Goal: Task Accomplishment & Management: Complete application form

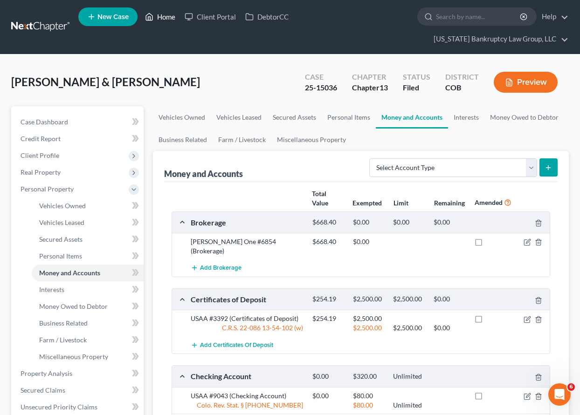
click at [169, 18] on link "Home" at bounding box center [160, 16] width 40 height 17
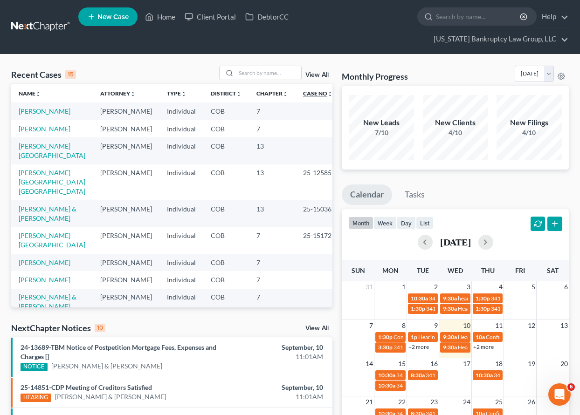
click at [304, 94] on link "Case No unfold_more expand_more expand_less" at bounding box center [318, 93] width 30 height 7
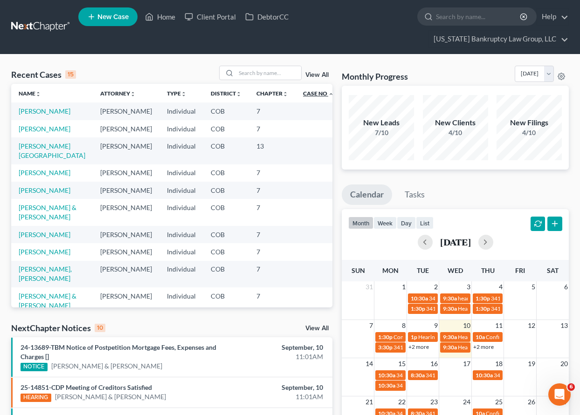
click at [303, 94] on link "Case No unfold_more expand_more expand_less" at bounding box center [318, 93] width 31 height 7
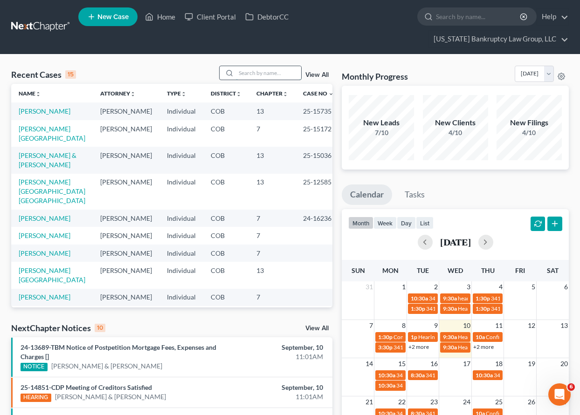
click at [268, 73] on input "search" at bounding box center [268, 73] width 65 height 14
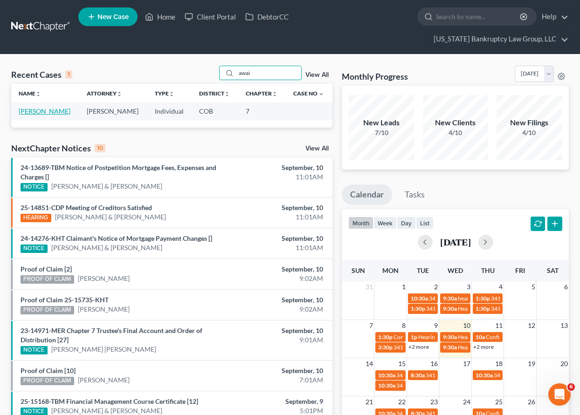
type input "awai"
click at [47, 112] on link "[PERSON_NAME]" at bounding box center [45, 111] width 52 height 8
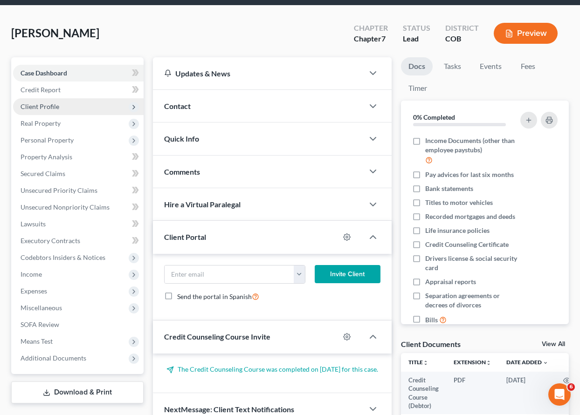
scroll to position [93, 0]
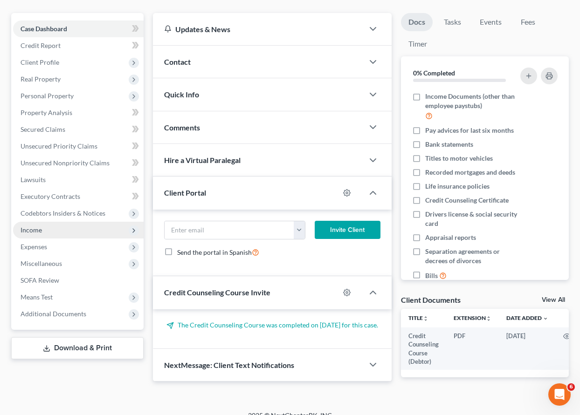
click at [32, 233] on span "Income" at bounding box center [31, 230] width 21 height 8
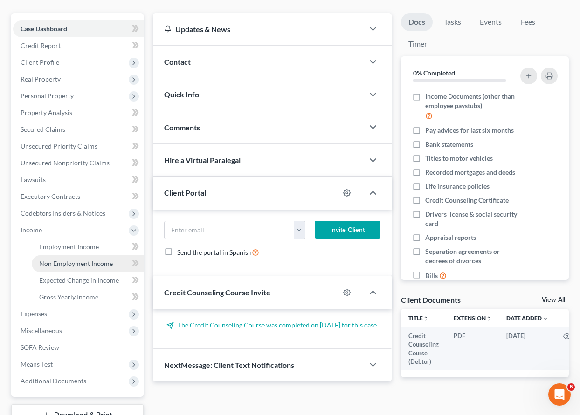
click at [68, 266] on span "Non Employment Income" at bounding box center [76, 264] width 74 height 8
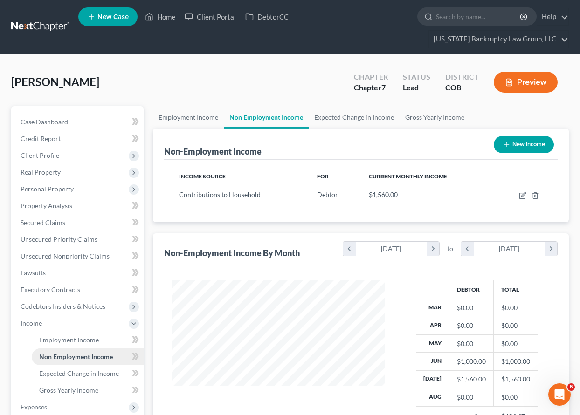
scroll to position [167, 232]
click at [536, 197] on icon "button" at bounding box center [534, 195] width 7 height 7
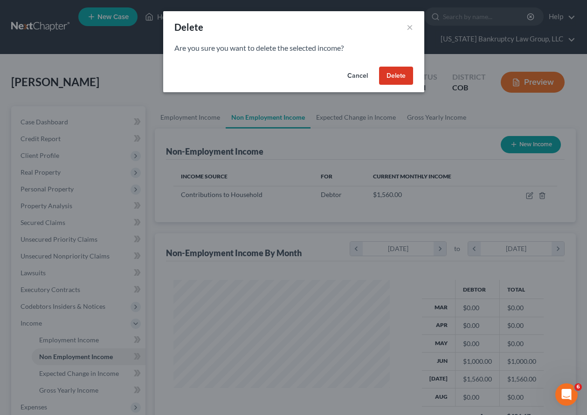
click at [397, 79] on button "Delete" at bounding box center [396, 76] width 34 height 19
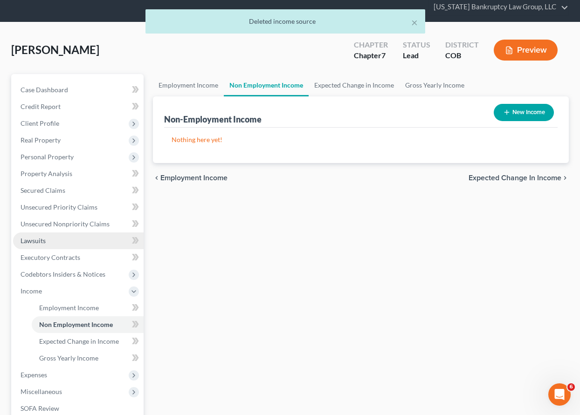
scroll to position [93, 0]
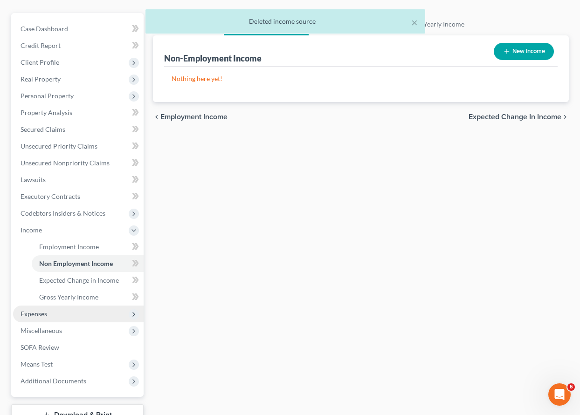
click at [43, 316] on span "Expenses" at bounding box center [34, 314] width 27 height 8
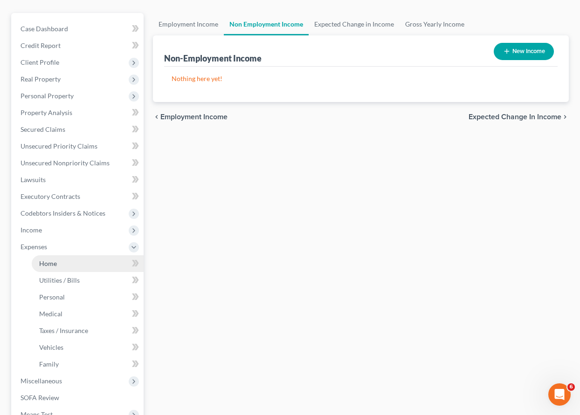
click at [52, 262] on span "Home" at bounding box center [48, 264] width 18 height 8
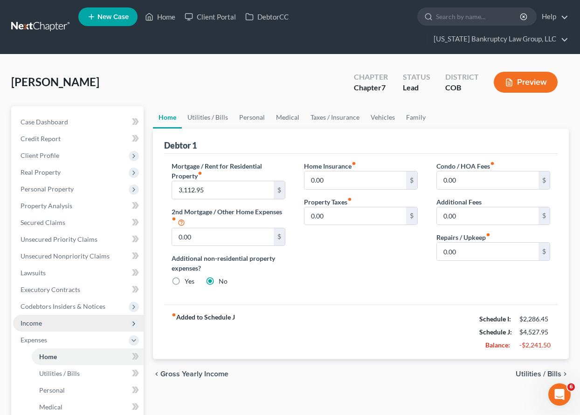
click at [32, 325] on span "Income" at bounding box center [31, 323] width 21 height 8
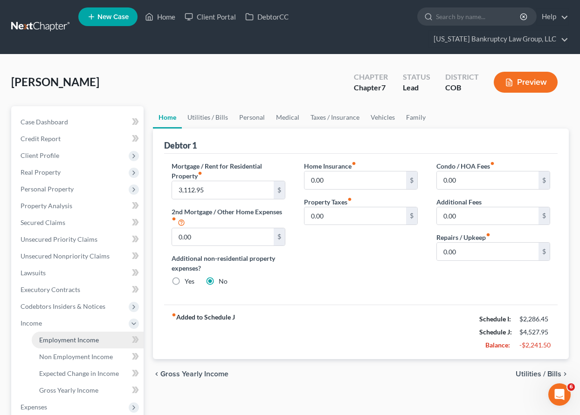
click at [55, 341] on span "Employment Income" at bounding box center [69, 340] width 60 height 8
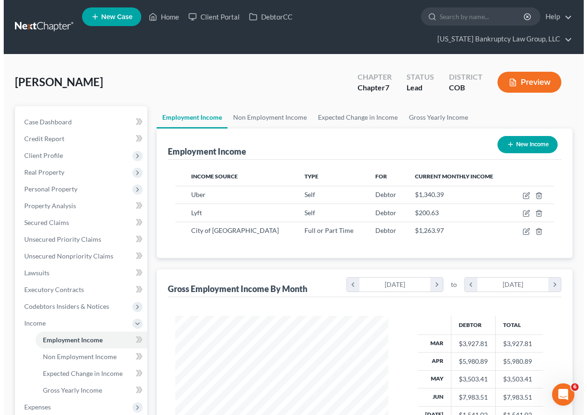
scroll to position [167, 232]
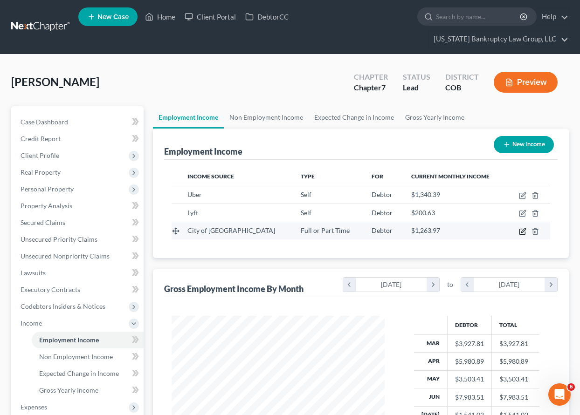
click at [522, 232] on icon "button" at bounding box center [523, 230] width 4 height 4
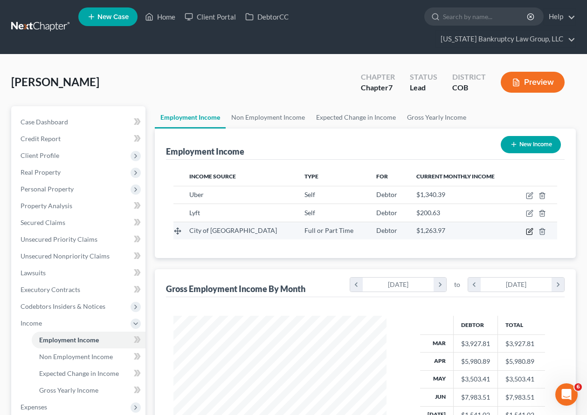
select select "0"
select select "5"
select select "0"
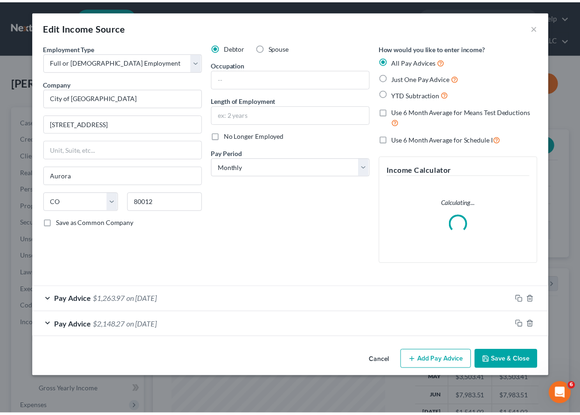
scroll to position [167, 234]
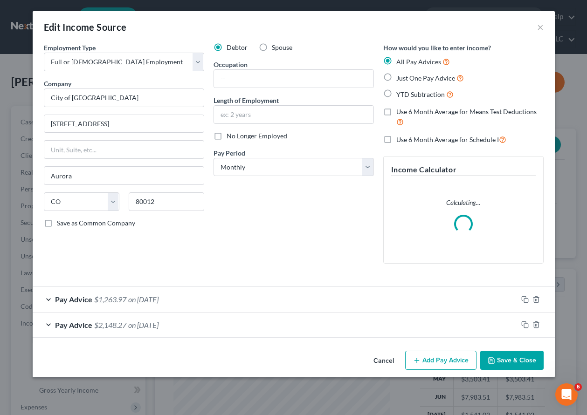
click at [227, 136] on label "No Longer Employed" at bounding box center [257, 135] width 61 height 9
click at [230, 136] on input "No Longer Employed" at bounding box center [233, 134] width 6 height 6
checkbox input "true"
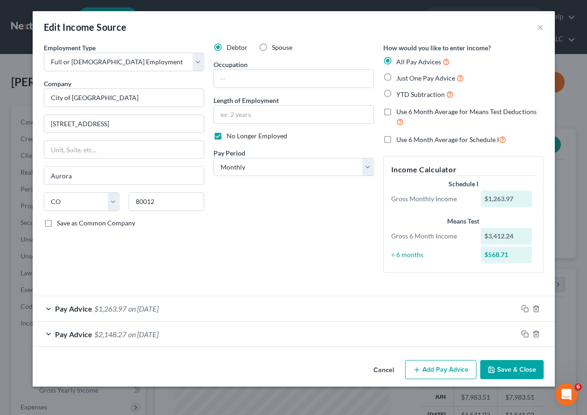
click at [515, 370] on button "Save & Close" at bounding box center [511, 370] width 63 height 20
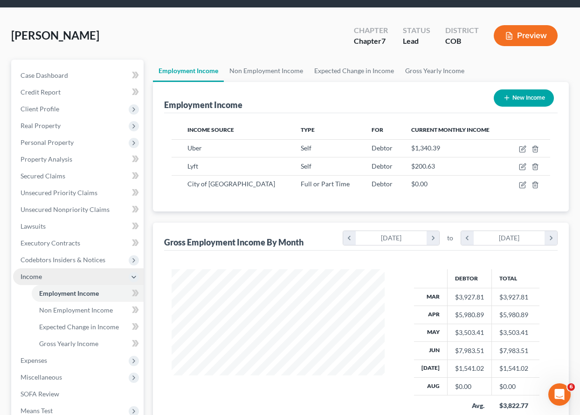
scroll to position [140, 0]
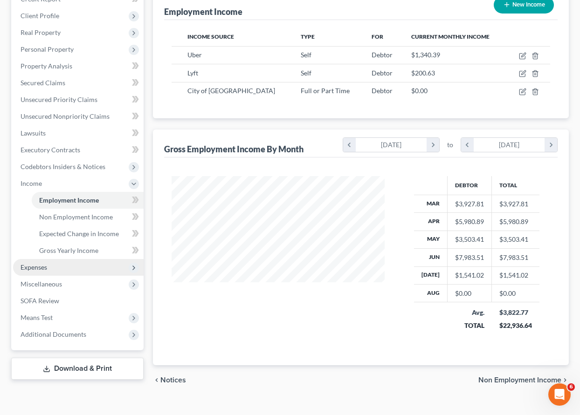
click at [39, 266] on span "Expenses" at bounding box center [34, 267] width 27 height 8
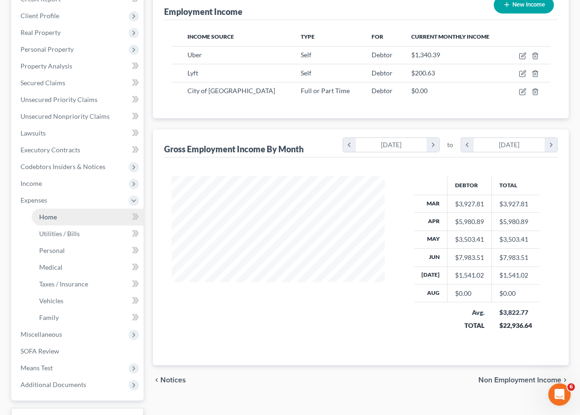
click at [51, 218] on span "Home" at bounding box center [48, 217] width 18 height 8
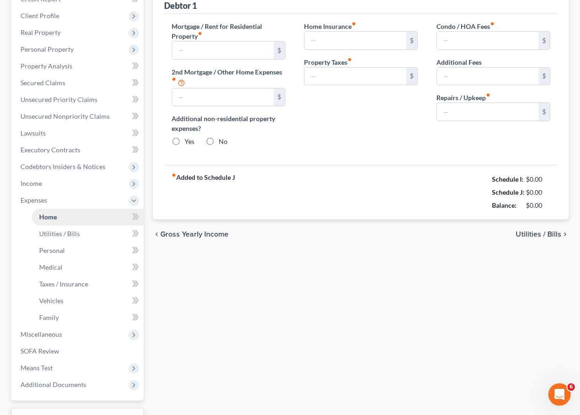
scroll to position [6, 0]
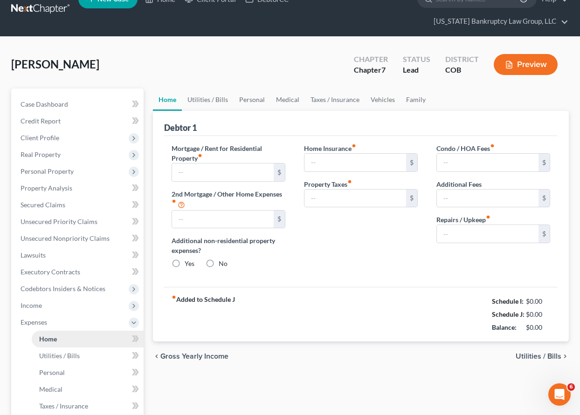
type input "3,112.95"
type input "0.00"
radio input "true"
type input "0.00"
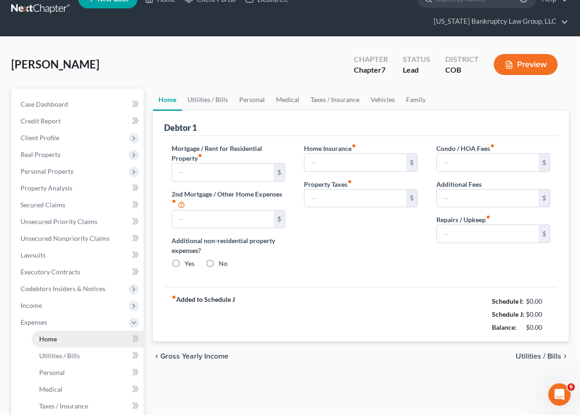
type input "0.00"
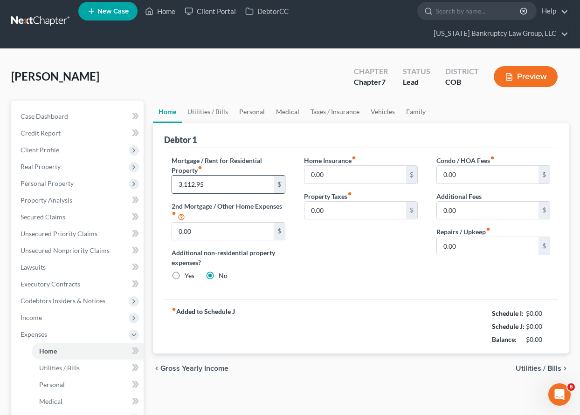
scroll to position [0, 0]
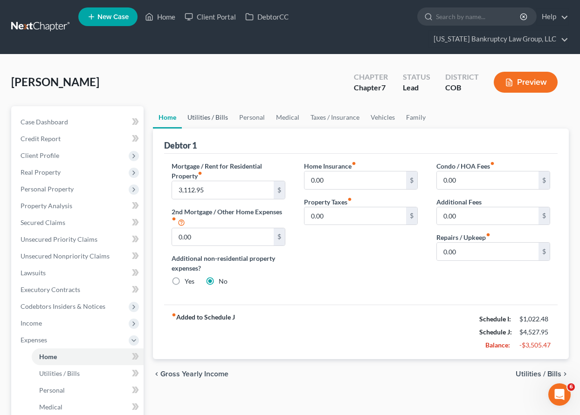
click at [211, 115] on link "Utilities / Bills" at bounding box center [208, 117] width 52 height 22
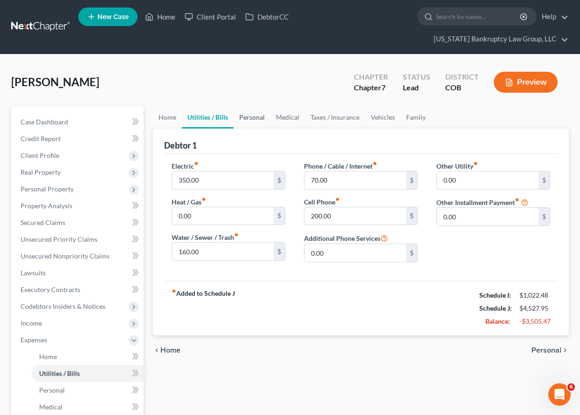
click at [255, 117] on link "Personal" at bounding box center [251, 117] width 37 height 22
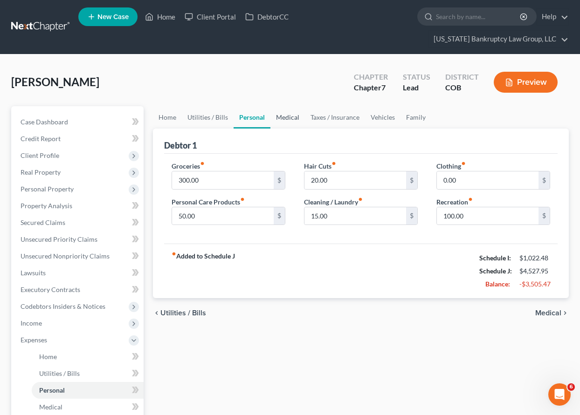
click at [290, 117] on link "Medical" at bounding box center [287, 117] width 34 height 22
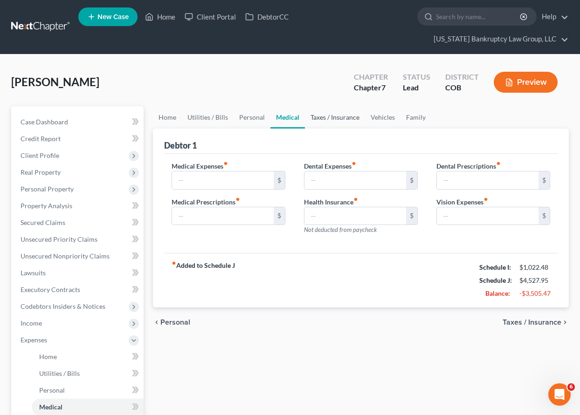
click at [334, 119] on link "Taxes / Insurance" at bounding box center [335, 117] width 60 height 22
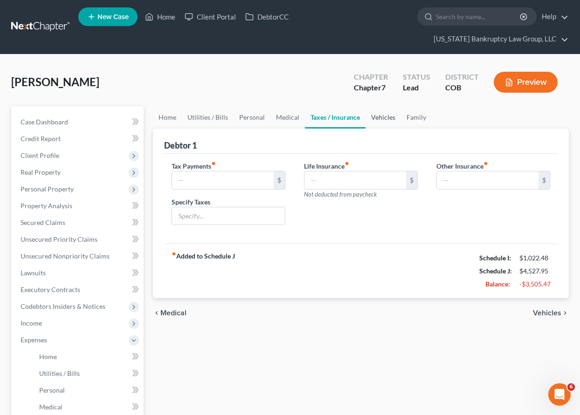
click at [384, 118] on link "Vehicles" at bounding box center [382, 117] width 35 height 22
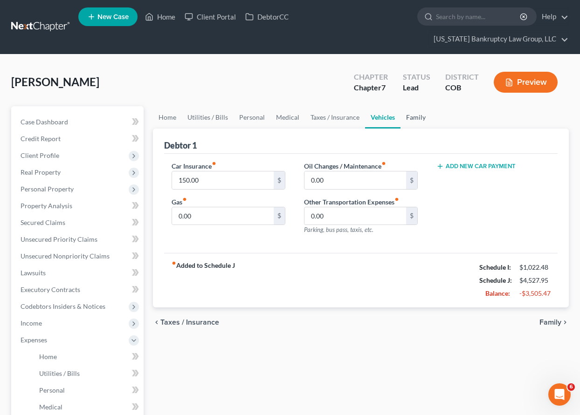
click at [410, 117] on link "Family" at bounding box center [415, 117] width 31 height 22
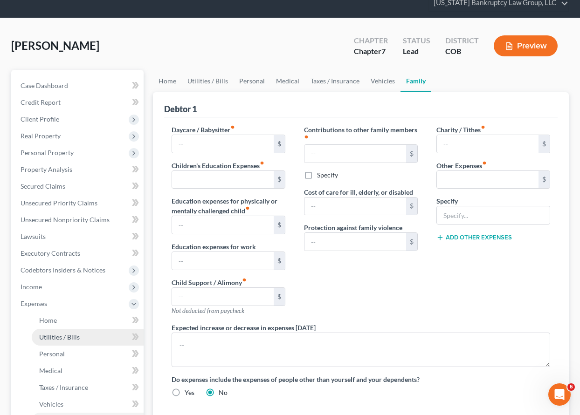
scroll to position [47, 0]
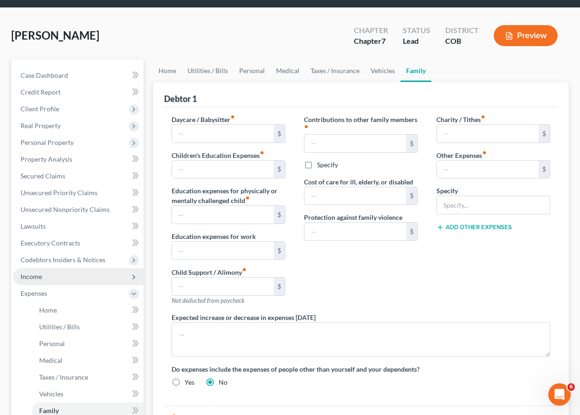
click at [40, 279] on span "Income" at bounding box center [31, 277] width 21 height 8
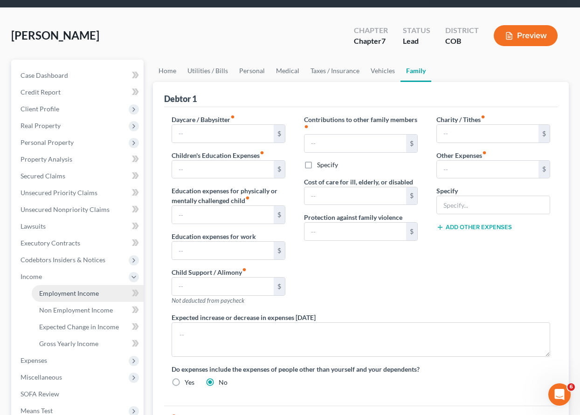
click at [55, 293] on span "Employment Income" at bounding box center [69, 293] width 60 height 8
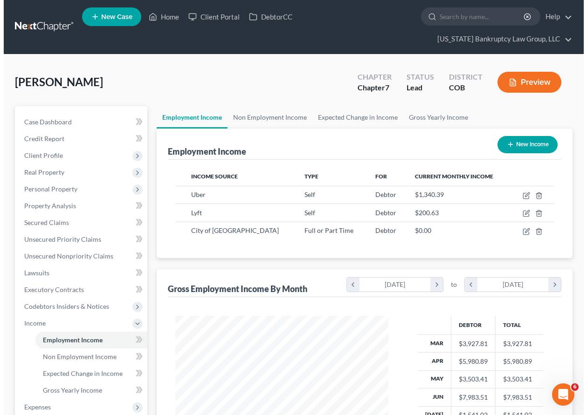
scroll to position [167, 232]
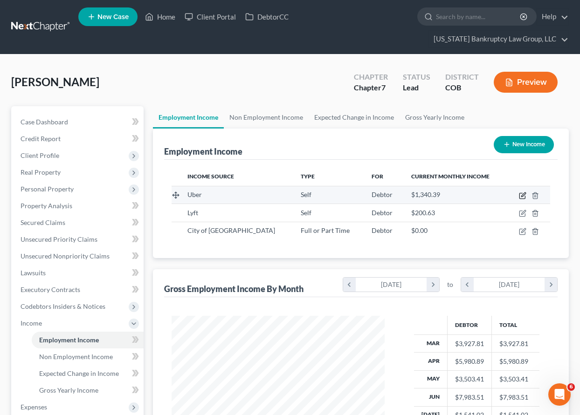
click at [523, 197] on icon "button" at bounding box center [523, 194] width 4 height 4
select select "1"
select select "0"
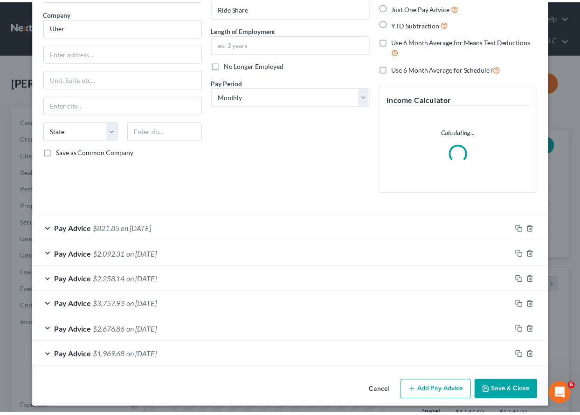
scroll to position [75, 0]
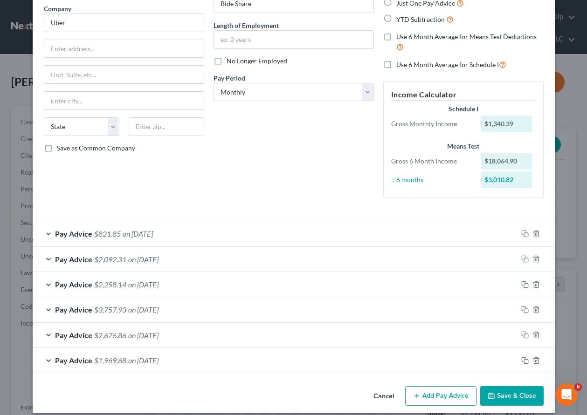
click at [511, 397] on button "Save & Close" at bounding box center [511, 396] width 63 height 20
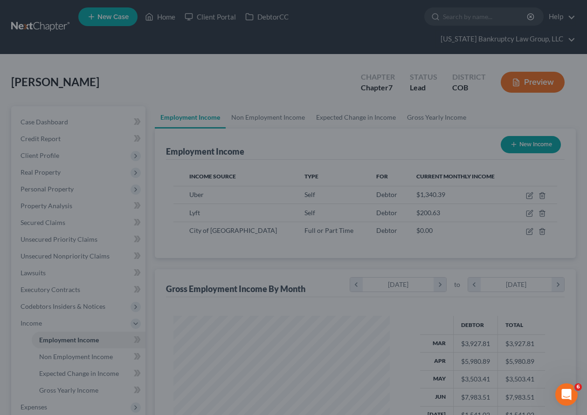
scroll to position [465888, 465823]
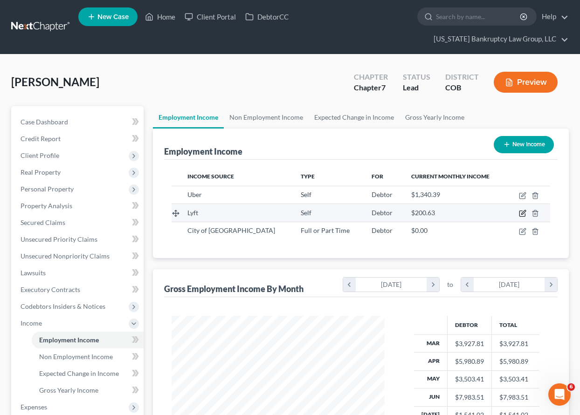
click at [523, 215] on icon "button" at bounding box center [522, 213] width 7 height 7
select select "1"
select select "0"
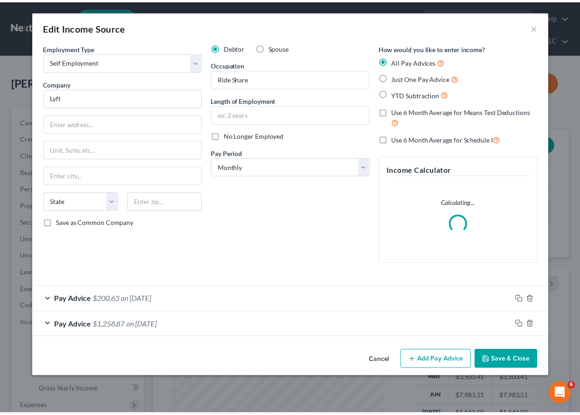
scroll to position [167, 234]
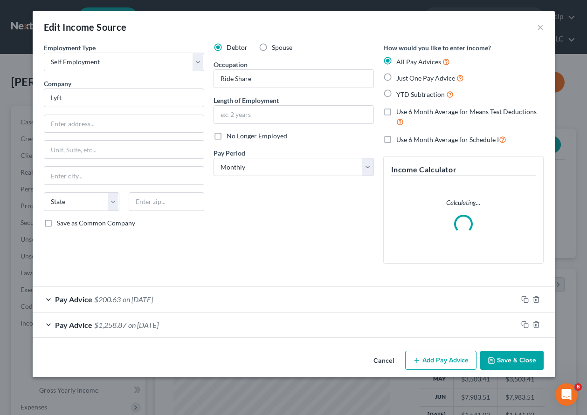
click at [509, 363] on button "Save & Close" at bounding box center [511, 361] width 63 height 20
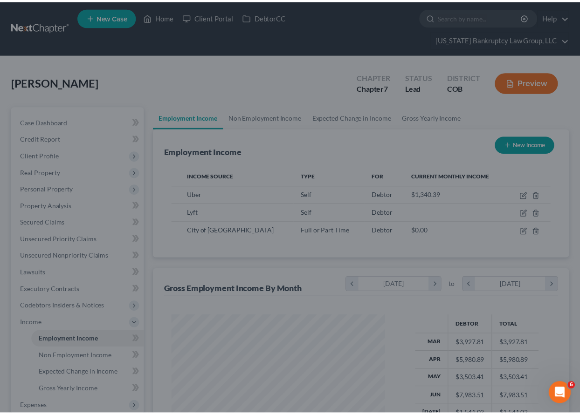
scroll to position [465888, 465823]
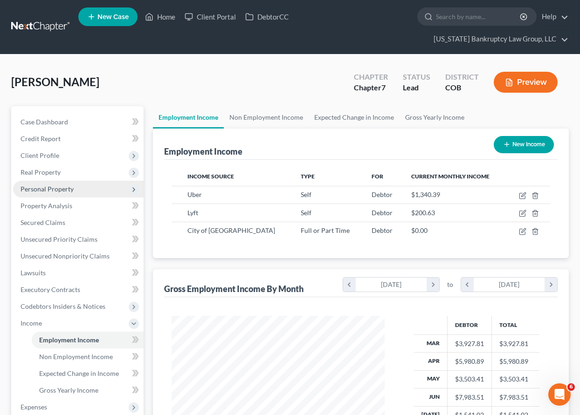
click at [58, 187] on span "Personal Property" at bounding box center [47, 189] width 53 height 8
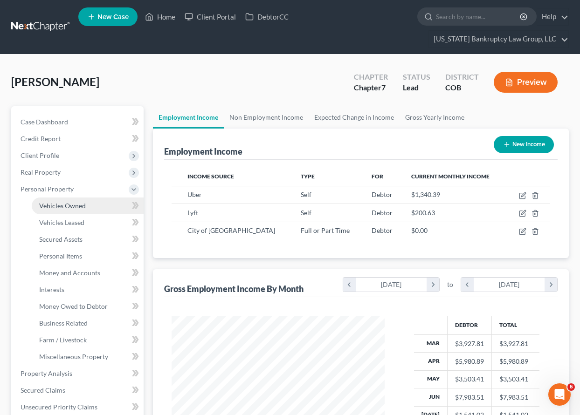
click at [66, 205] on span "Vehicles Owned" at bounding box center [62, 206] width 47 height 8
